Goal: Find specific page/section: Find specific page/section

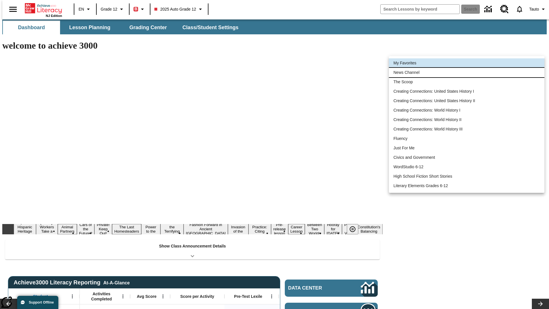
click at [466, 72] on li "News Channel" at bounding box center [466, 72] width 155 height 9
type input "120"
